Goal: Check status: Check status

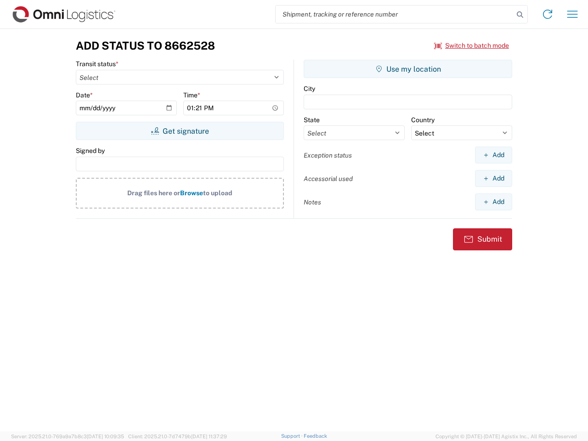
click at [394, 14] on input "search" at bounding box center [394, 14] width 238 height 17
click at [520, 15] on icon at bounding box center [519, 14] width 13 height 13
click at [547, 14] on icon at bounding box center [547, 14] width 15 height 15
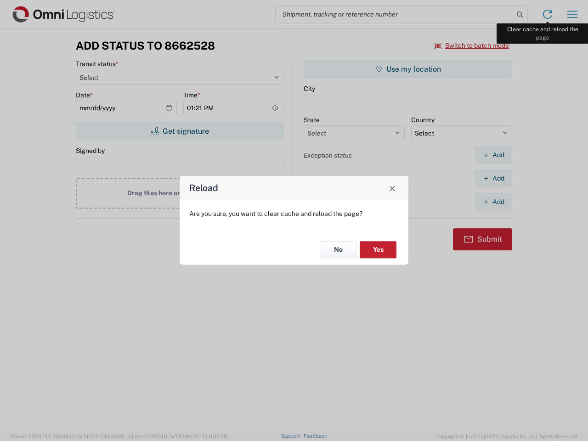
click at [572, 14] on div "Reload Are you sure, you want to clear cache and reload the page? No Yes" at bounding box center [294, 220] width 588 height 441
click at [471, 45] on div "Reload Are you sure, you want to clear cache and reload the page? No Yes" at bounding box center [294, 220] width 588 height 441
click at [179, 131] on div "Reload Are you sure, you want to clear cache and reload the page? No Yes" at bounding box center [294, 220] width 588 height 441
click at [408, 69] on div "Reload Are you sure, you want to clear cache and reload the page? No Yes" at bounding box center [294, 220] width 588 height 441
click at [493, 155] on div "Reload Are you sure, you want to clear cache and reload the page? No Yes" at bounding box center [294, 220] width 588 height 441
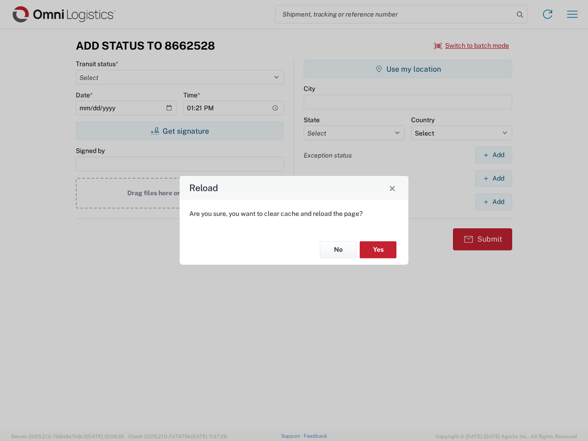
click at [493, 178] on div "Reload Are you sure, you want to clear cache and reload the page? No Yes" at bounding box center [294, 220] width 588 height 441
click at [493, 202] on div "Reload Are you sure, you want to clear cache and reload the page? No Yes" at bounding box center [294, 220] width 588 height 441
